Goal: Check status: Check status

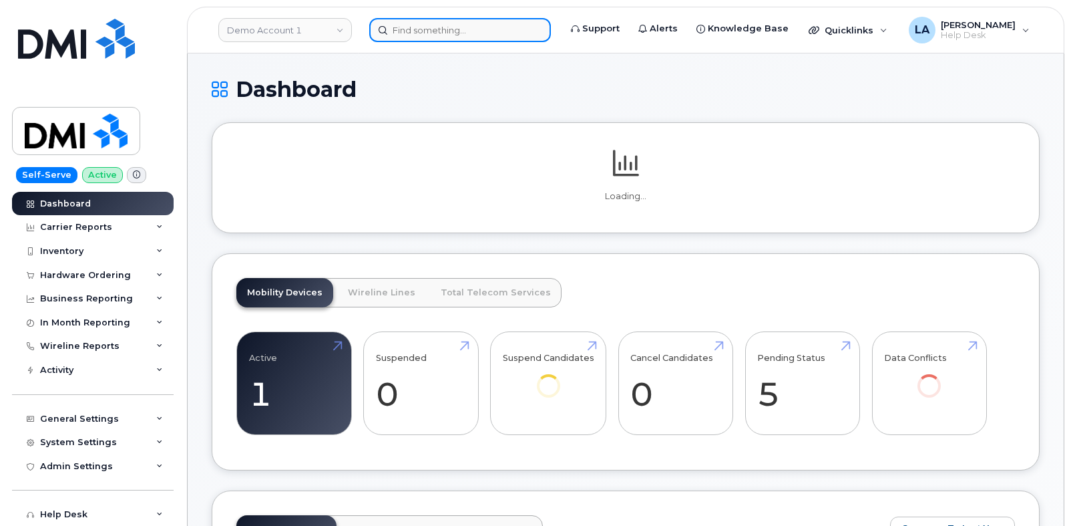
click at [456, 25] on input at bounding box center [460, 30] width 182 height 24
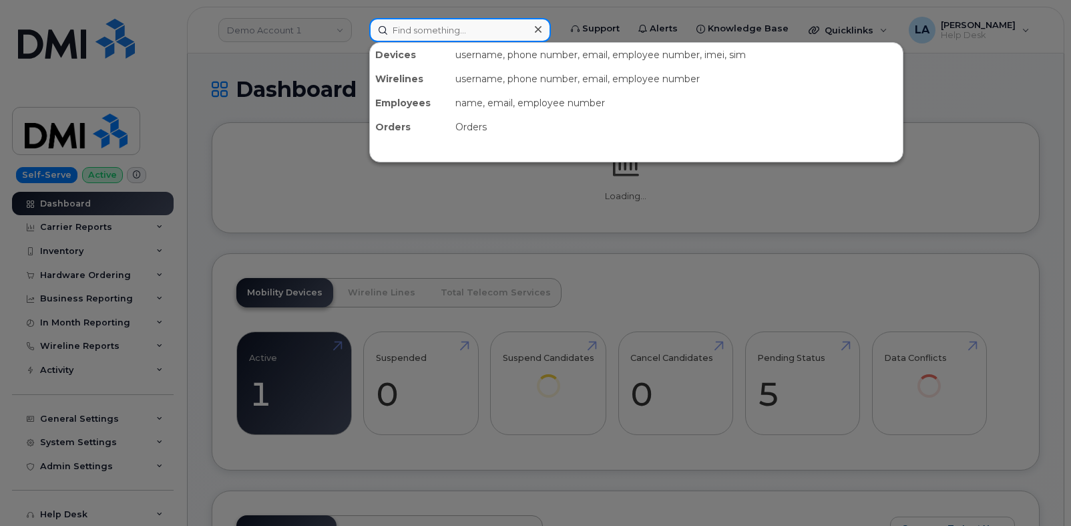
paste input "[PHONE_NUMBER]"
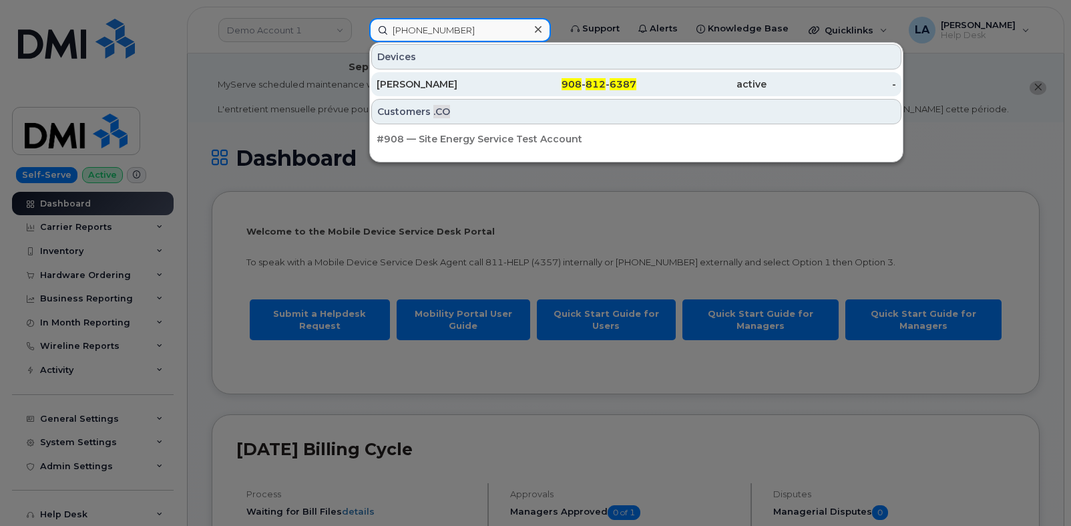
type input "[PHONE_NUMBER]"
click at [441, 82] on div "[PERSON_NAME]" at bounding box center [442, 83] width 130 height 13
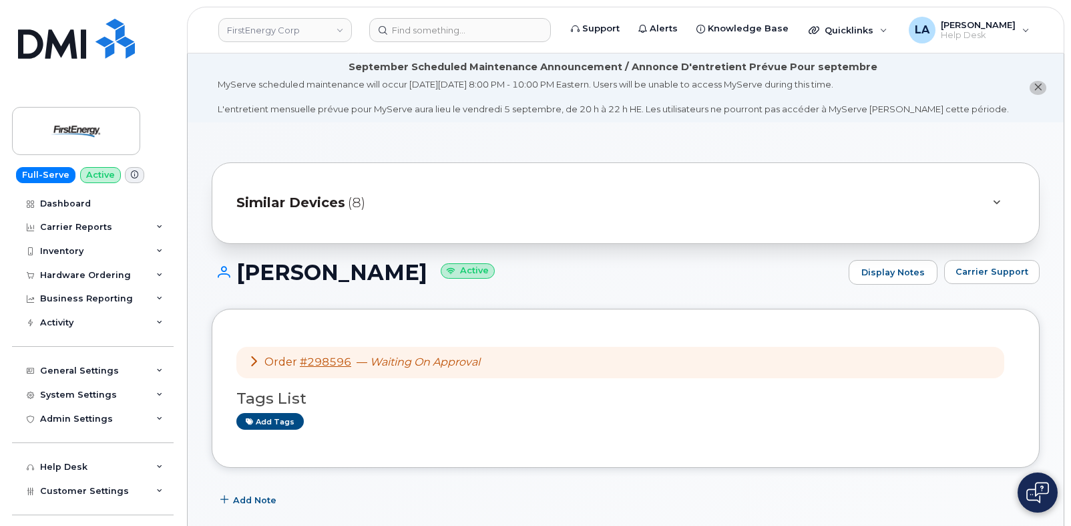
drag, startPoint x: 1070, startPoint y: 127, endPoint x: 1071, endPoint y: 158, distance: 31.4
click at [321, 359] on link "#298596" at bounding box center [325, 361] width 51 height 13
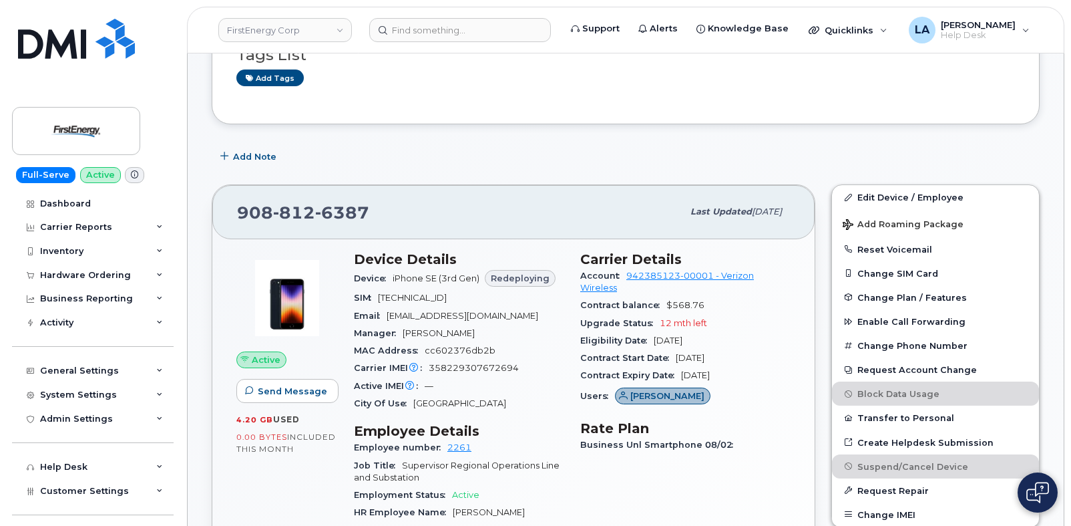
scroll to position [414, 0]
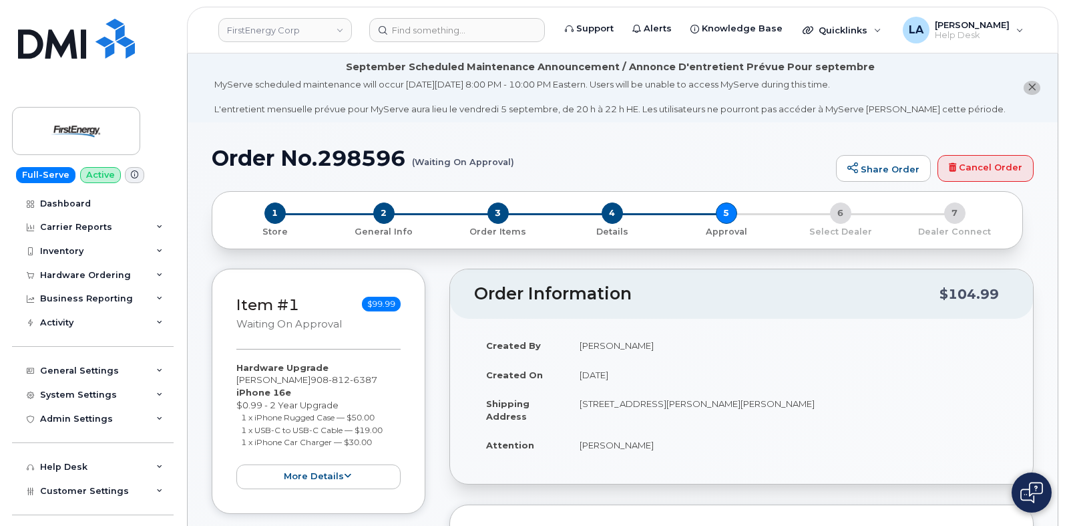
drag, startPoint x: 544, startPoint y: 155, endPoint x: 470, endPoint y: 152, distance: 74.2
click at [470, 152] on h1 "Order No.298596 (Waiting On Approval)" at bounding box center [521, 157] width 618 height 23
click at [540, 152] on h1 "Order No.298596 (Waiting On Approval)" at bounding box center [521, 157] width 618 height 23
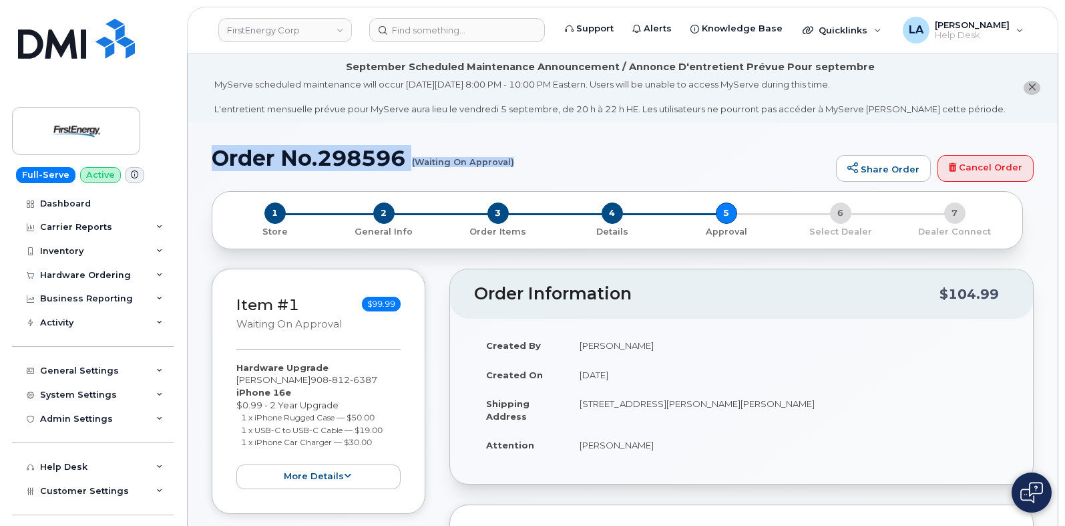
drag, startPoint x: 212, startPoint y: 154, endPoint x: 513, endPoint y: 178, distance: 301.5
click at [513, 178] on div "Order No.298596 (Waiting On Approval) Share Order Cancel Order" at bounding box center [623, 168] width 822 height 45
copy h1 "Order No.298596 (Waiting On Approval)"
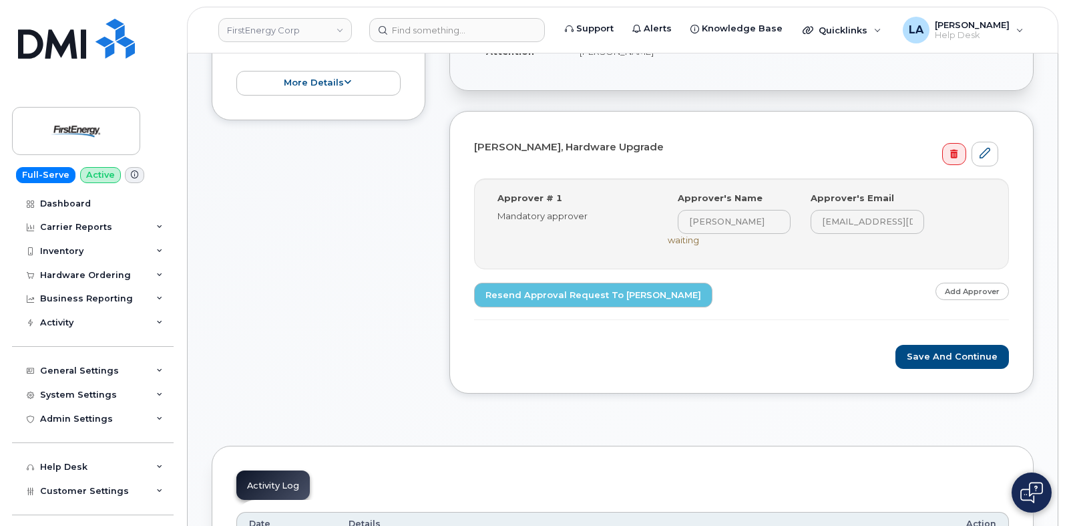
scroll to position [436, 0]
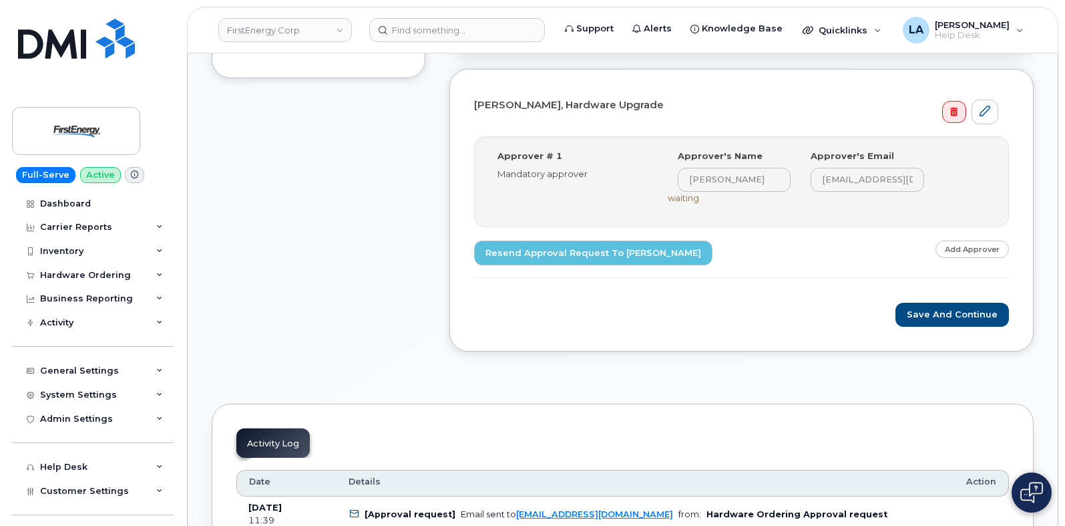
click at [670, 178] on div "Approver's Name Ralph C Hillmer" at bounding box center [735, 171] width 134 height 42
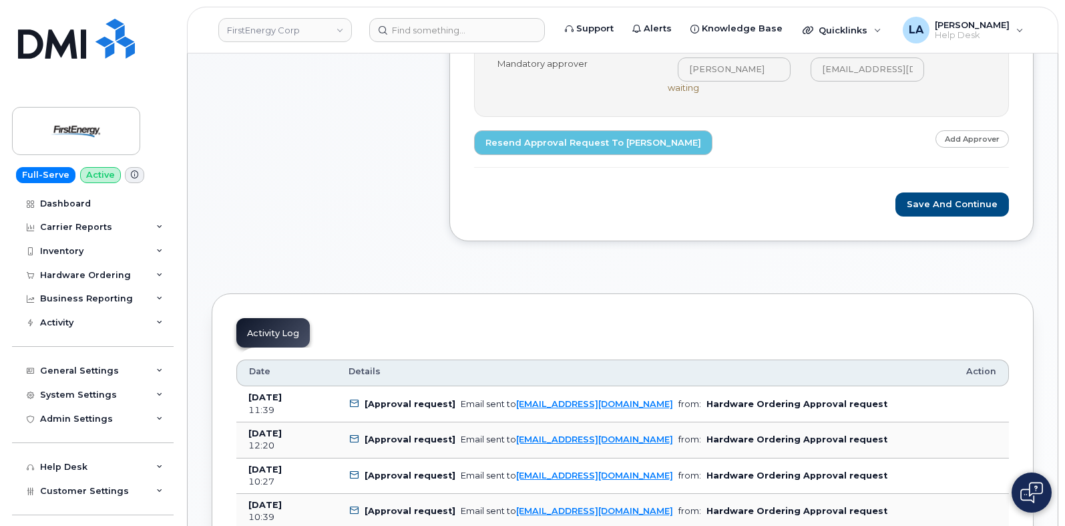
scroll to position [695, 0]
